Goal: Information Seeking & Learning: Learn about a topic

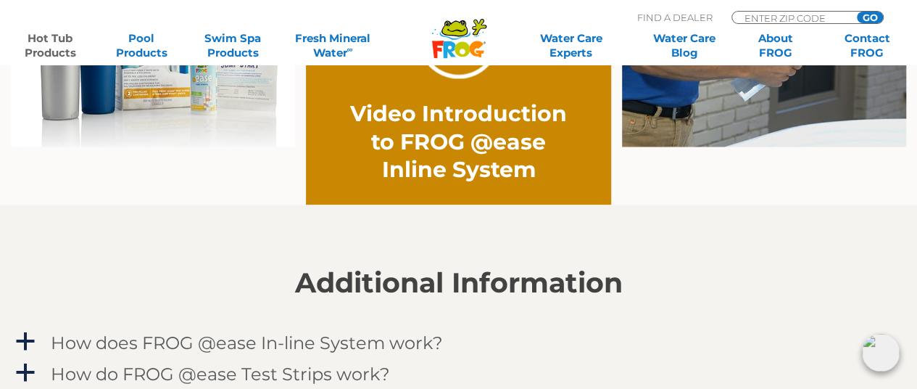
scroll to position [1242, 0]
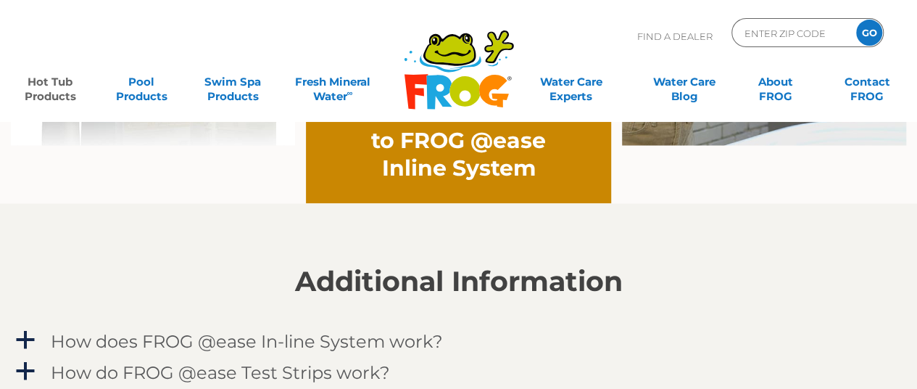
scroll to position [1073, 0]
